Goal: Information Seeking & Learning: Learn about a topic

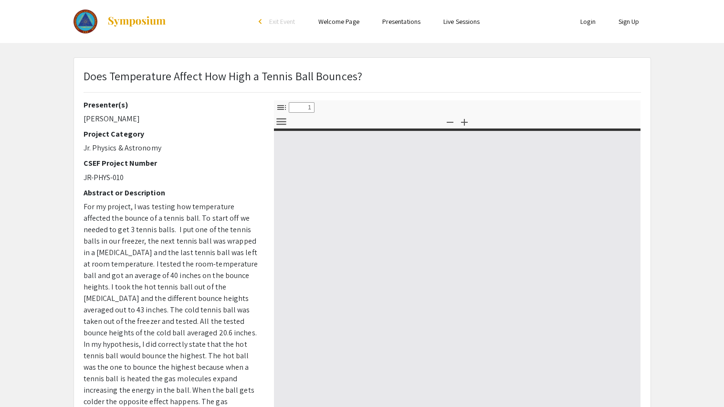
click at [323, 120] on div "Hand Tool Text selection tool Presentation Mode Open Print Download Current Vie…" at bounding box center [457, 122] width 367 height 14
select select "custom"
type input "0"
select select "custom"
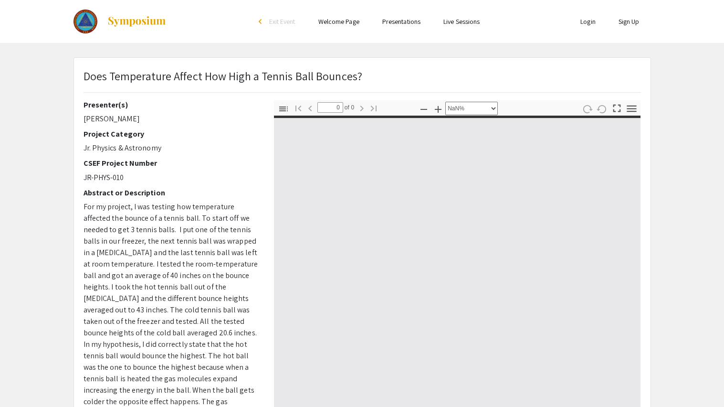
type input "1"
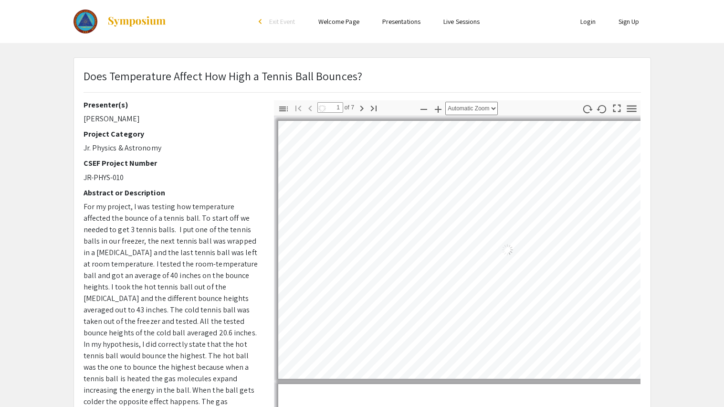
select select "auto"
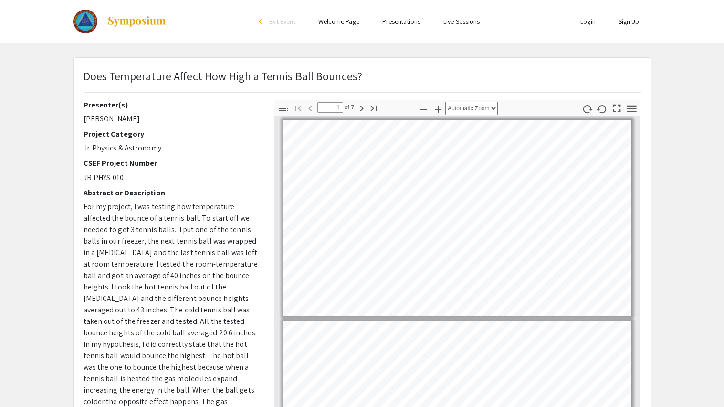
click at [672, 127] on app-presentation "Does Temperature Affect How High a Tennis Ball Bounces? Presenter(s) [PERSON_NA…" at bounding box center [362, 298] width 724 height 482
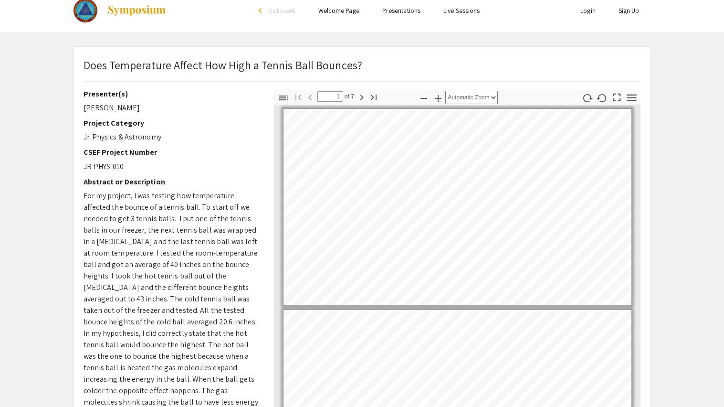
scroll to position [0, 0]
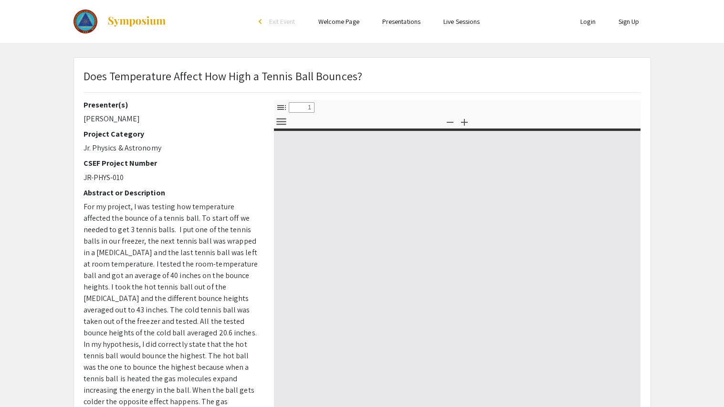
select select "custom"
type input "0"
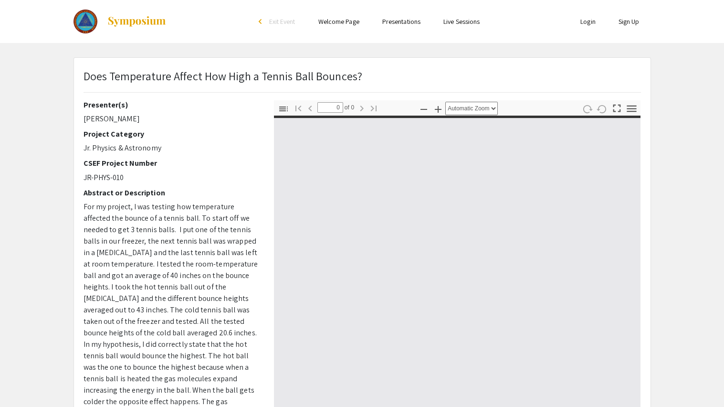
select select "custom"
type input "1"
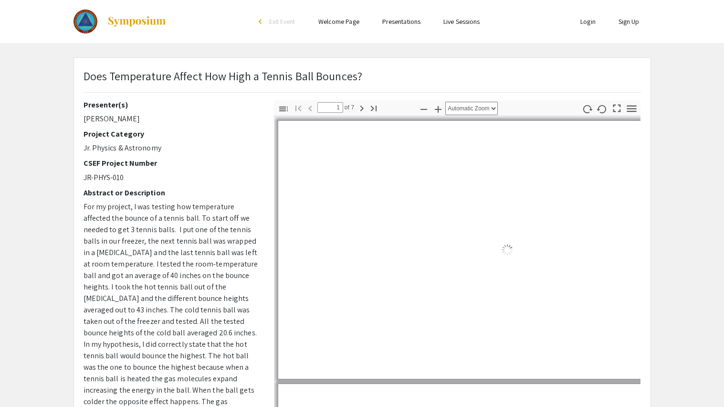
select select "auto"
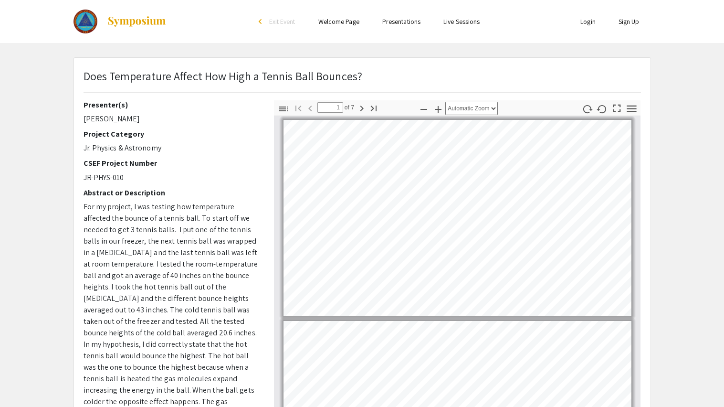
click at [680, 103] on app-presentation "Does Temperature Affect How High a Tennis Ball Bounces? Presenter(s) [PERSON_NA…" at bounding box center [362, 298] width 724 height 482
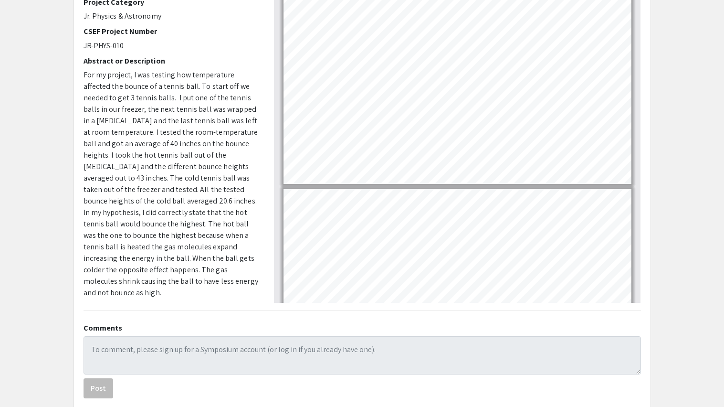
scroll to position [133, 0]
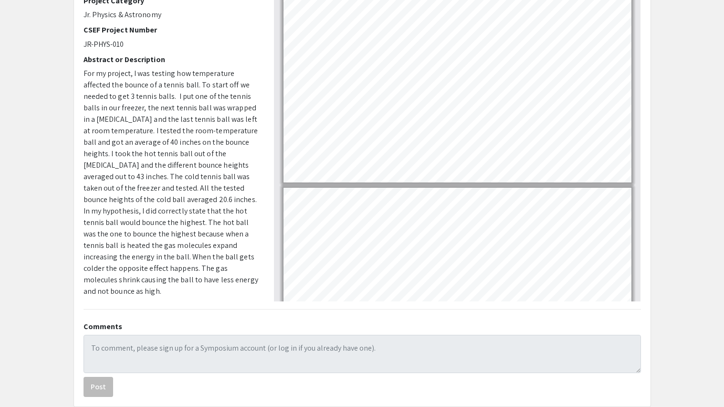
click at [632, 60] on div "Page 1" at bounding box center [457, 84] width 356 height 204
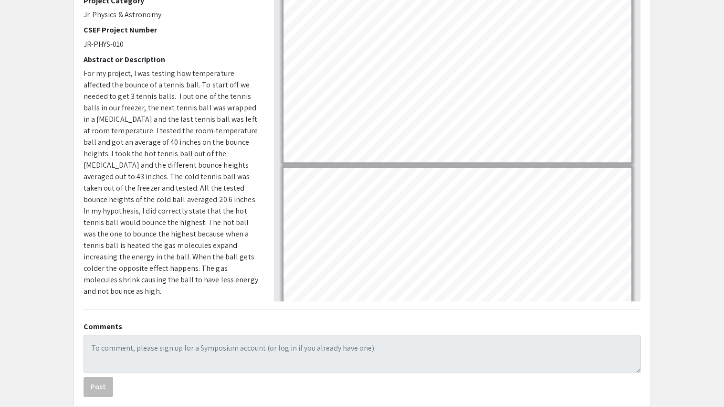
type input "5"
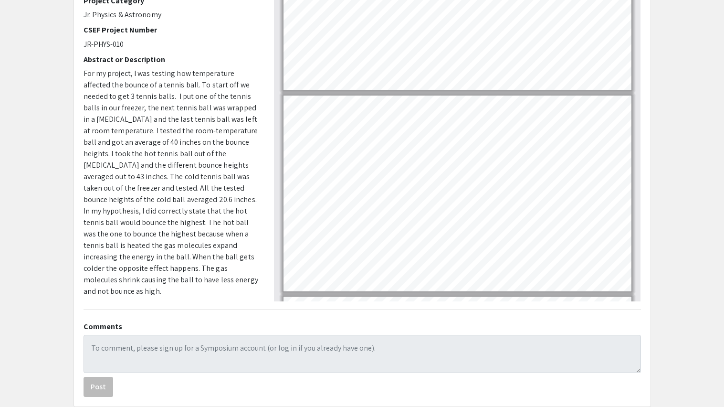
scroll to position [707, 0]
